Goal: Transaction & Acquisition: Purchase product/service

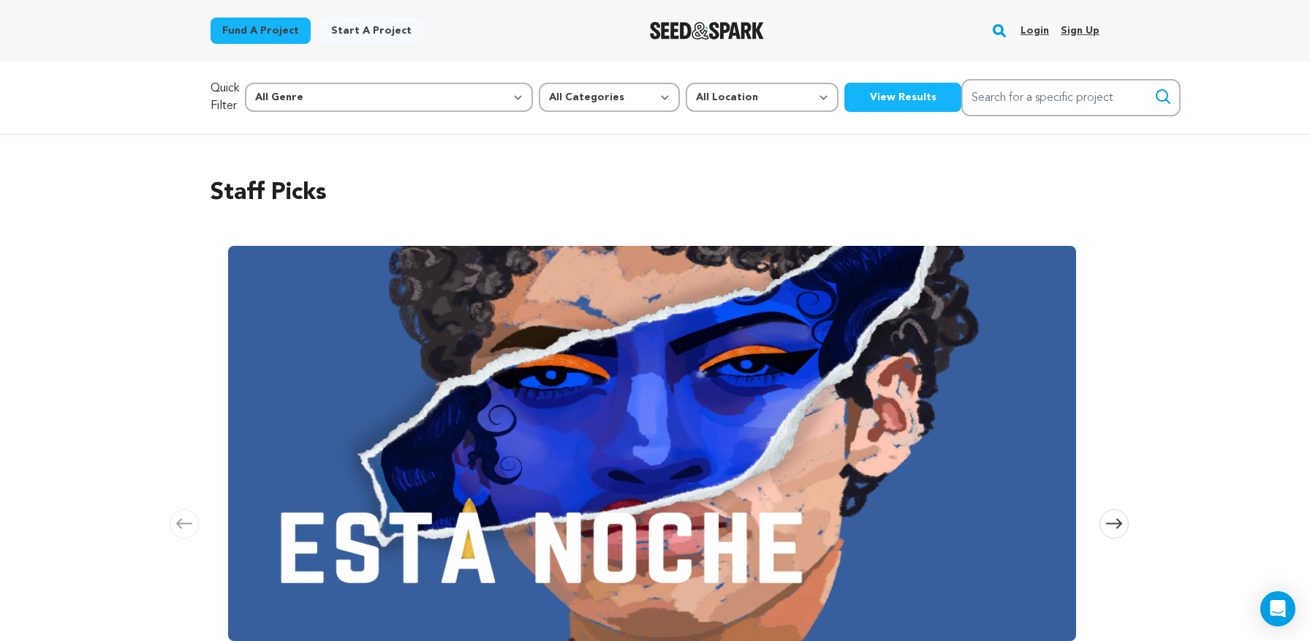
click at [1043, 31] on link "Login" at bounding box center [1035, 30] width 29 height 23
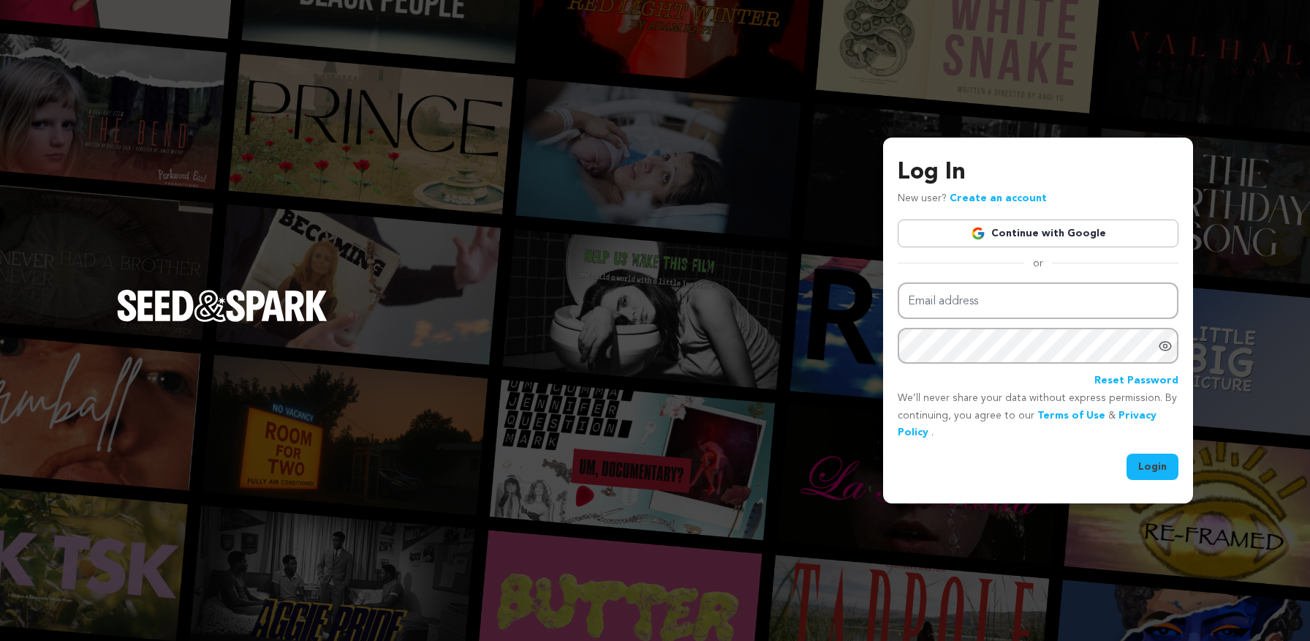
click at [992, 225] on link "Continue with Google" at bounding box center [1038, 233] width 281 height 28
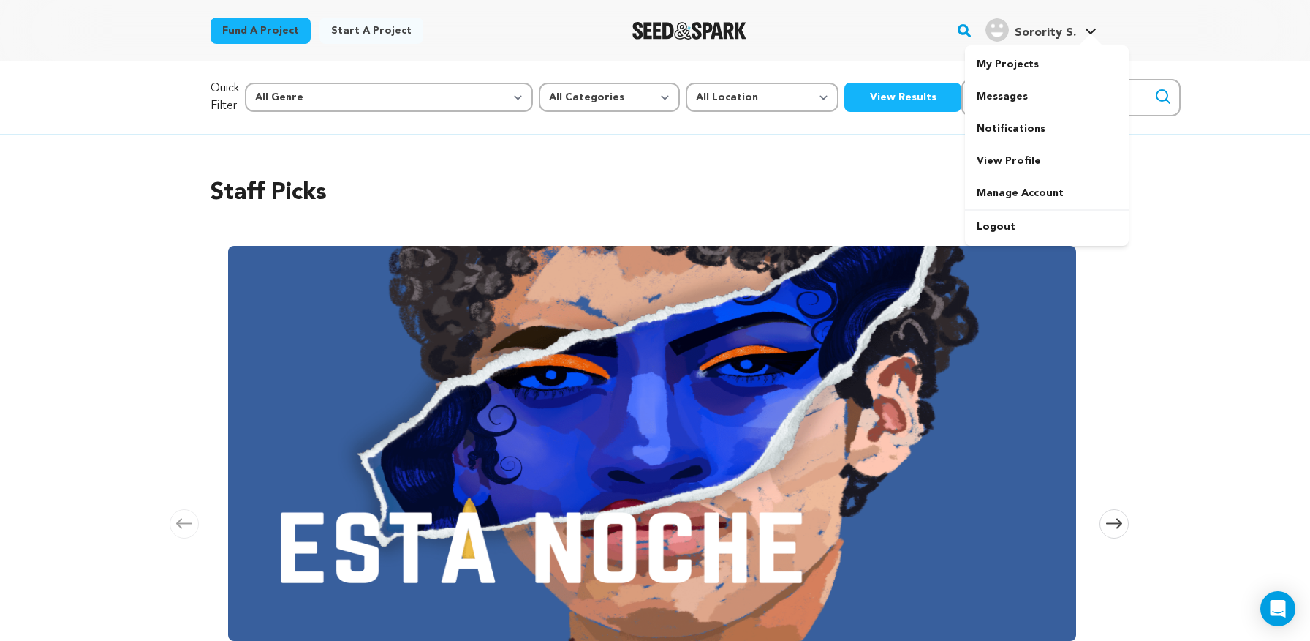
click at [1013, 39] on div "Sorority S." at bounding box center [1031, 29] width 91 height 23
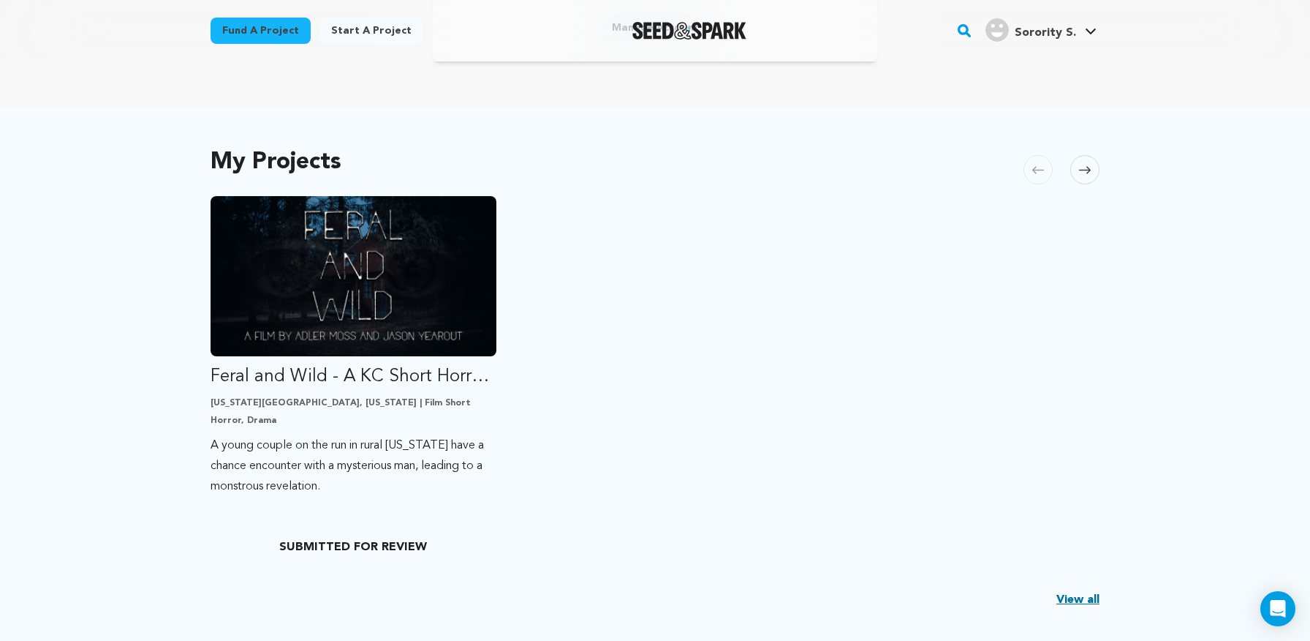
scroll to position [353, 0]
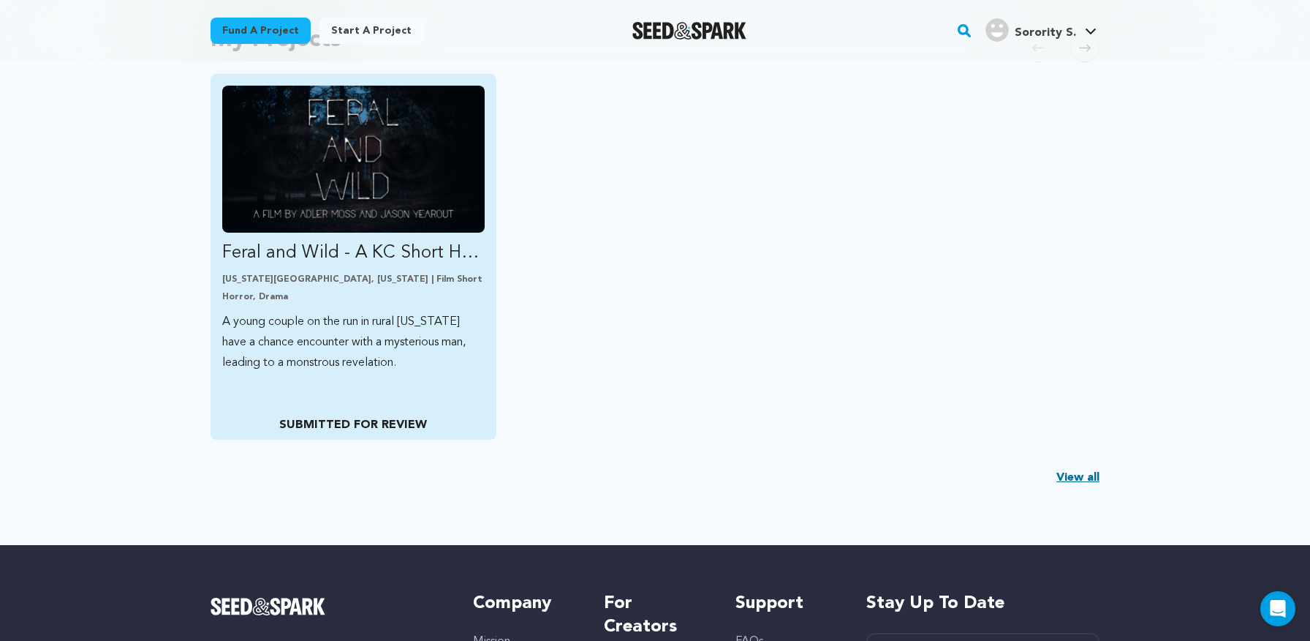
click at [419, 173] on img "Fund Feral and Wild - A KC Short Horror Film" at bounding box center [353, 159] width 263 height 147
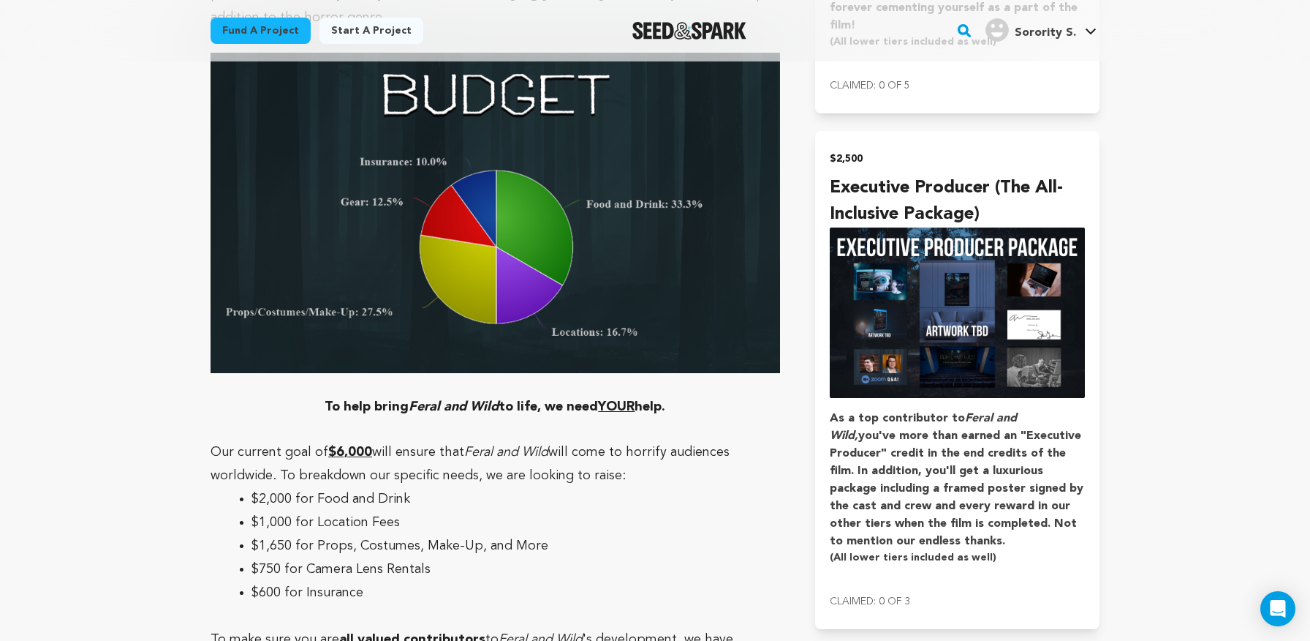
scroll to position [4357, 0]
